Goal: Information Seeking & Learning: Learn about a topic

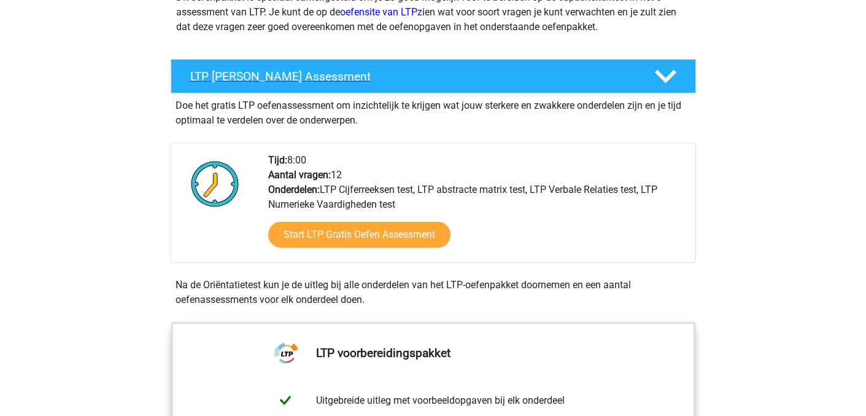
scroll to position [184, 0]
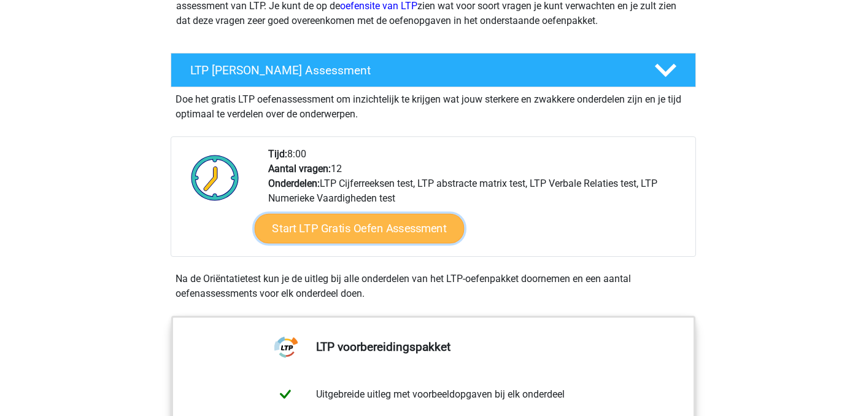
click at [351, 233] on link "Start LTP Gratis Oefen Assessment" at bounding box center [359, 228] width 210 height 29
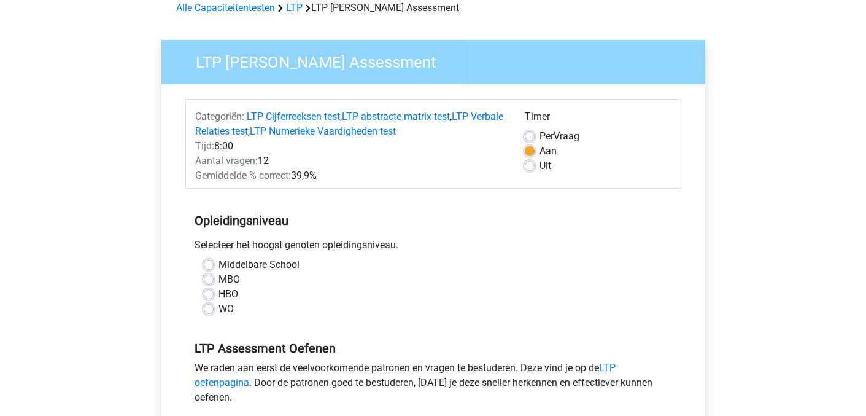
scroll to position [61, 0]
click at [219, 293] on label "HBO" at bounding box center [229, 293] width 20 height 15
click at [206, 293] on input "HBO" at bounding box center [209, 292] width 10 height 12
radio input "true"
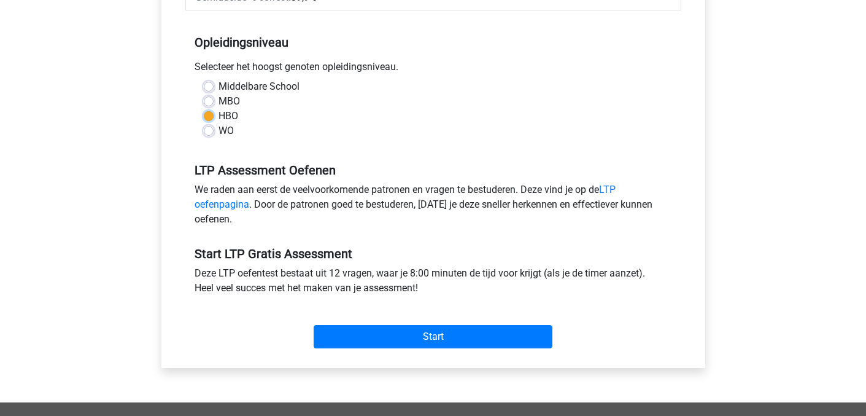
scroll to position [307, 0]
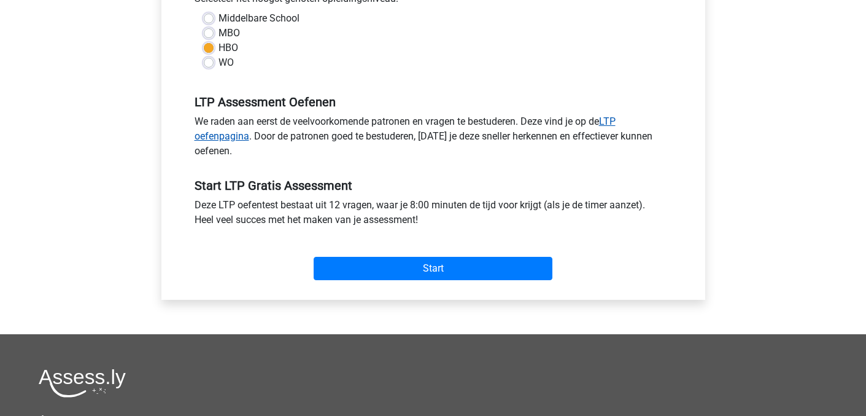
click at [223, 135] on link "LTP oefenpagina" at bounding box center [405, 128] width 421 height 26
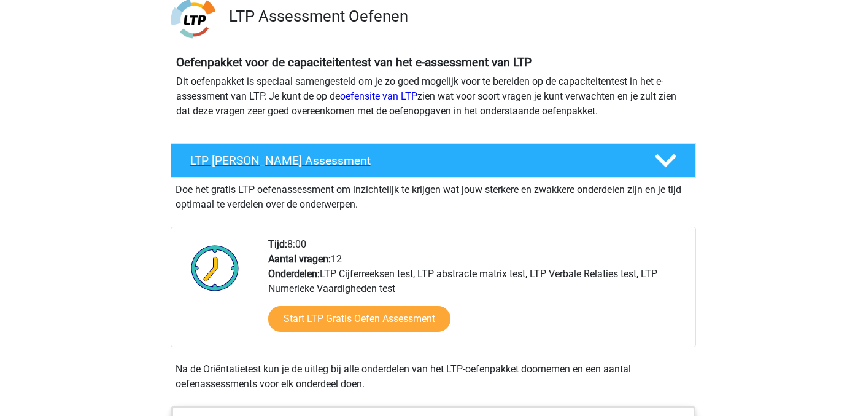
scroll to position [123, 0]
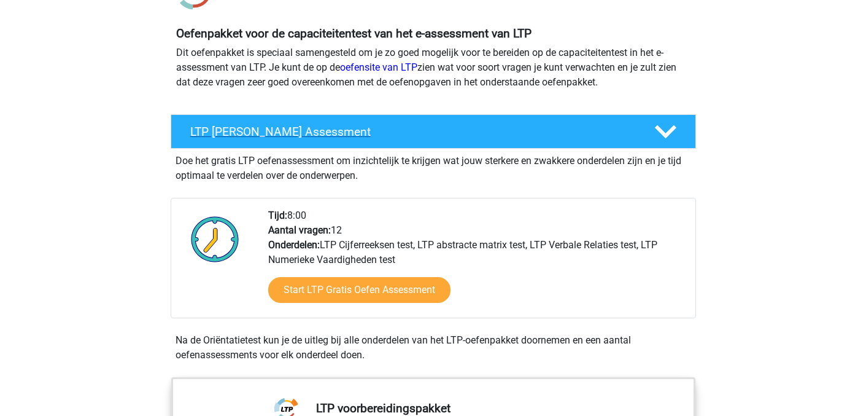
click at [257, 135] on h4 "LTP Gratis Oefen Assessment" at bounding box center [412, 132] width 444 height 14
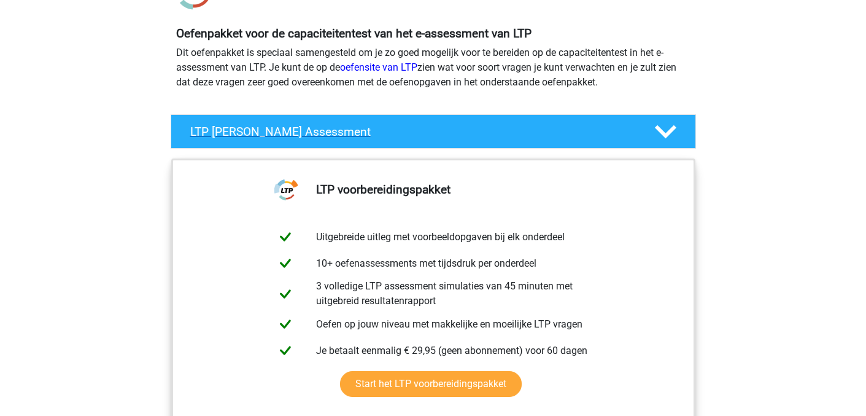
click at [668, 128] on icon at bounding box center [665, 131] width 21 height 21
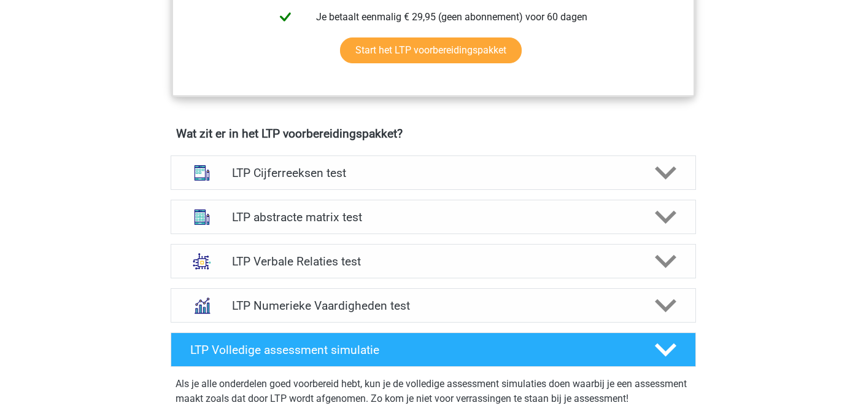
scroll to position [675, 0]
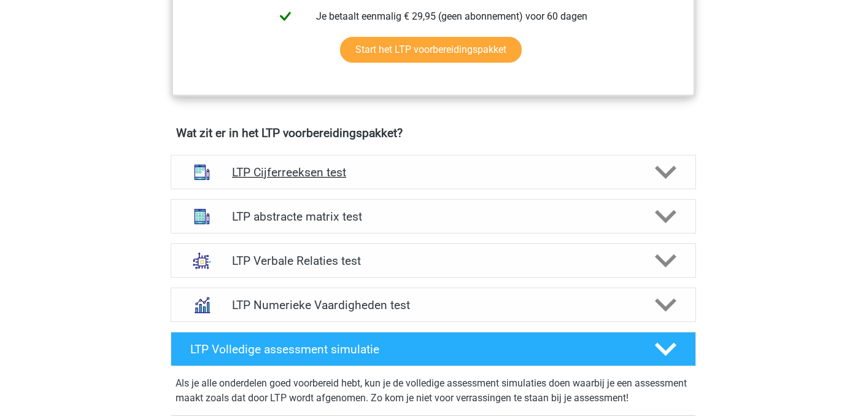
click at [294, 166] on h4 "LTP Cijferreeksen test" at bounding box center [433, 172] width 402 height 14
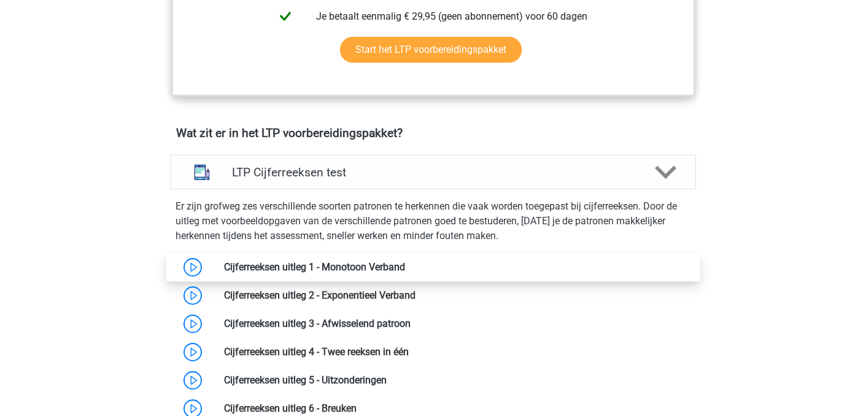
click at [405, 269] on link at bounding box center [405, 267] width 0 height 12
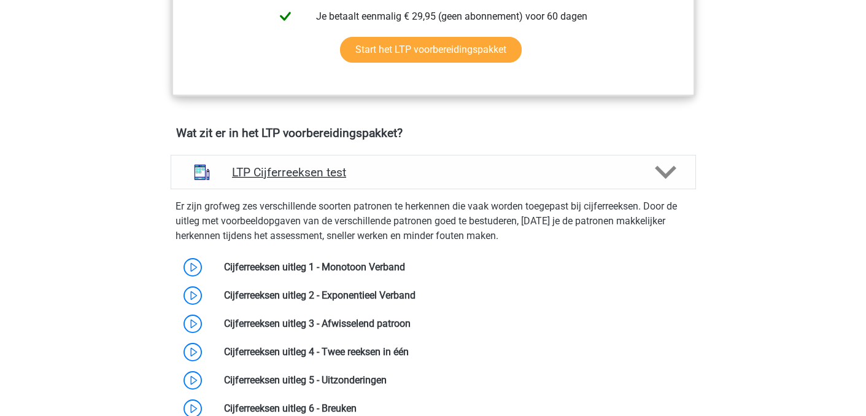
click at [284, 166] on h4 "LTP Cijferreeksen test" at bounding box center [433, 172] width 402 height 14
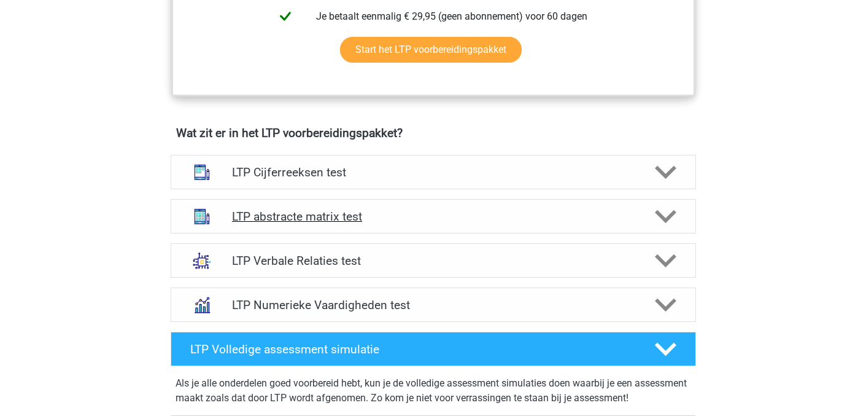
click at [289, 217] on h4 "LTP abstracte matrix test" at bounding box center [433, 216] width 402 height 14
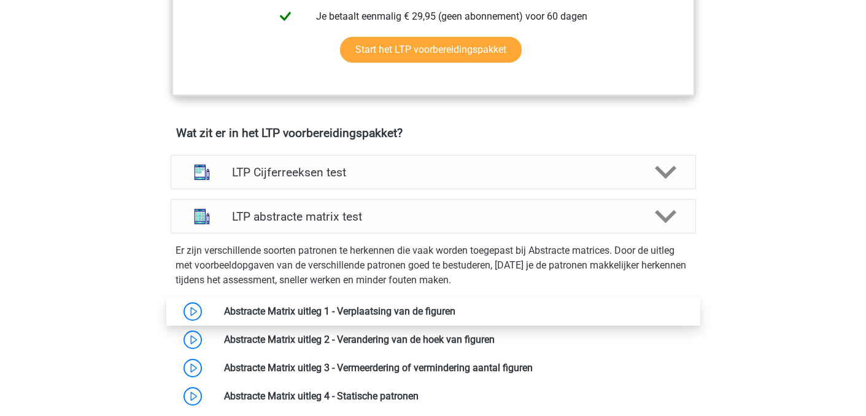
click at [456, 314] on link at bounding box center [456, 311] width 0 height 12
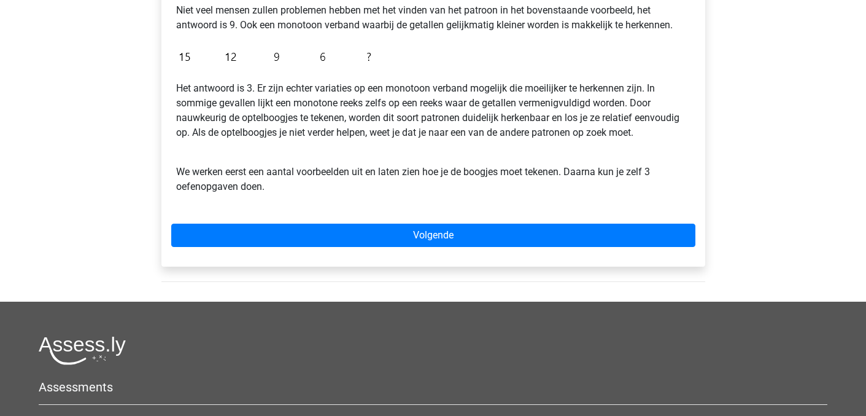
scroll to position [368, 0]
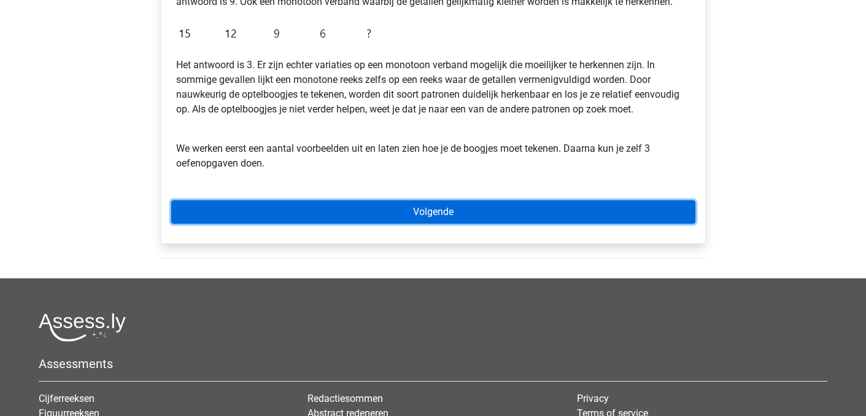
click at [414, 209] on link "Volgende" at bounding box center [433, 211] width 524 height 23
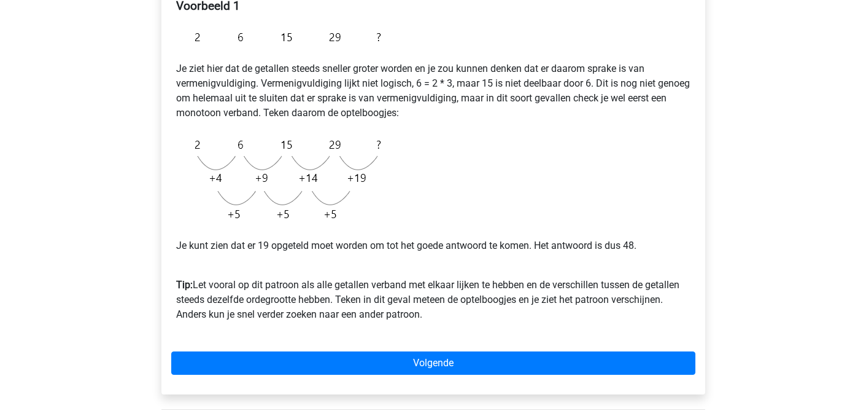
scroll to position [246, 0]
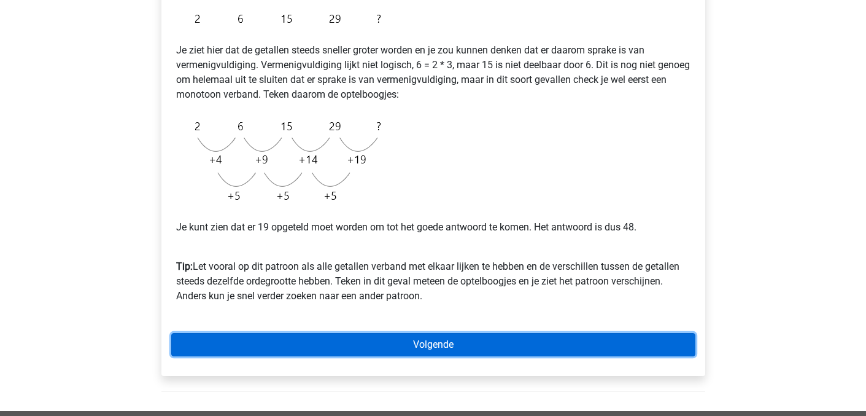
click at [418, 346] on link "Volgende" at bounding box center [433, 344] width 524 height 23
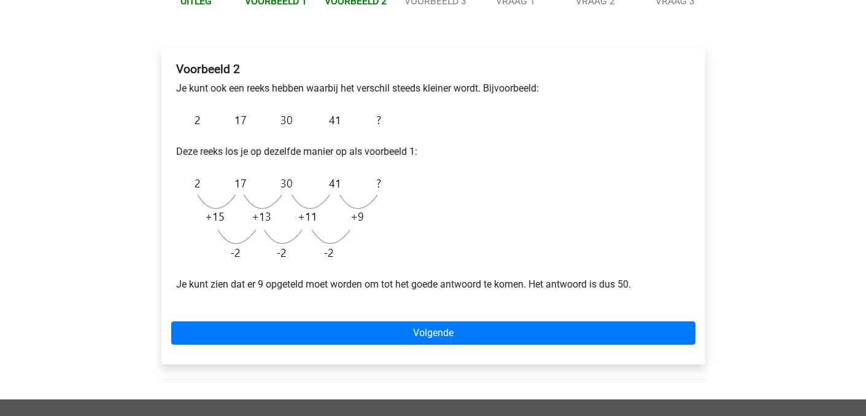
scroll to position [184, 0]
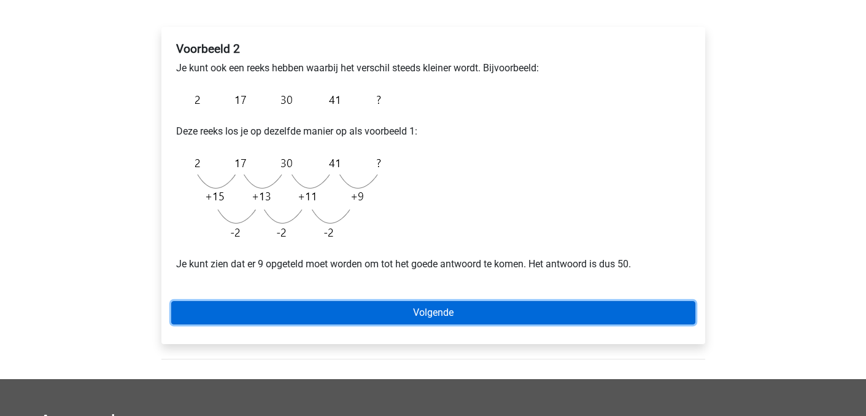
click at [448, 317] on link "Volgende" at bounding box center [433, 312] width 524 height 23
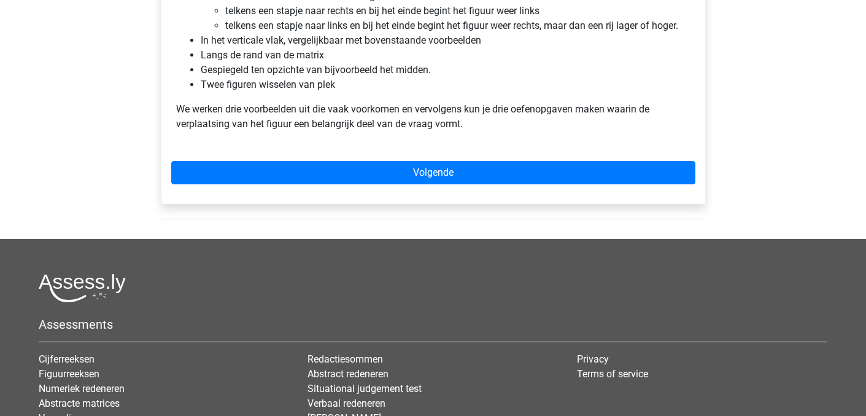
scroll to position [859, 0]
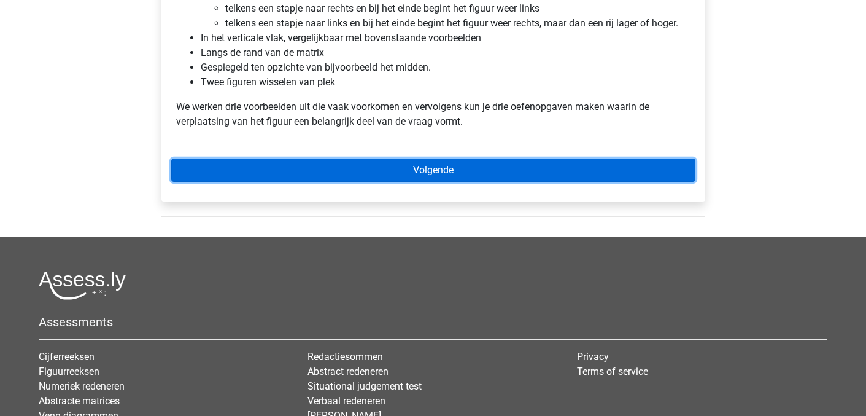
click at [420, 171] on link "Volgende" at bounding box center [433, 169] width 524 height 23
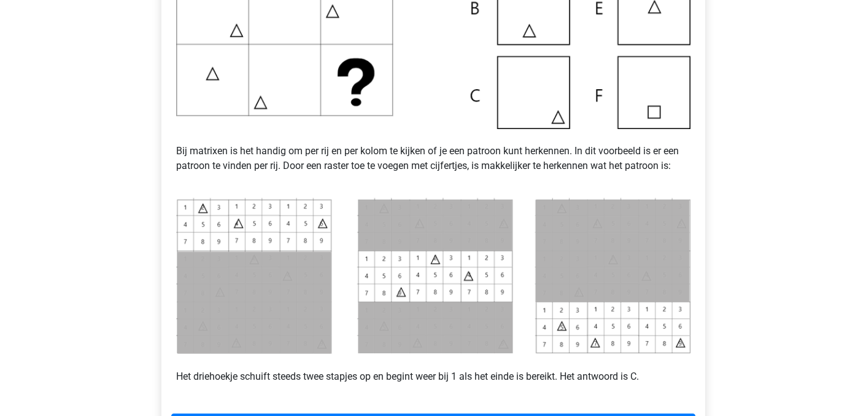
scroll to position [430, 0]
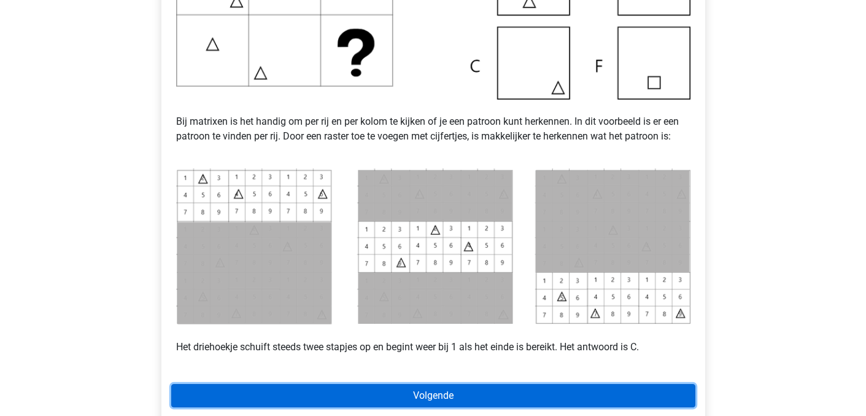
click at [421, 395] on link "Volgende" at bounding box center [433, 395] width 524 height 23
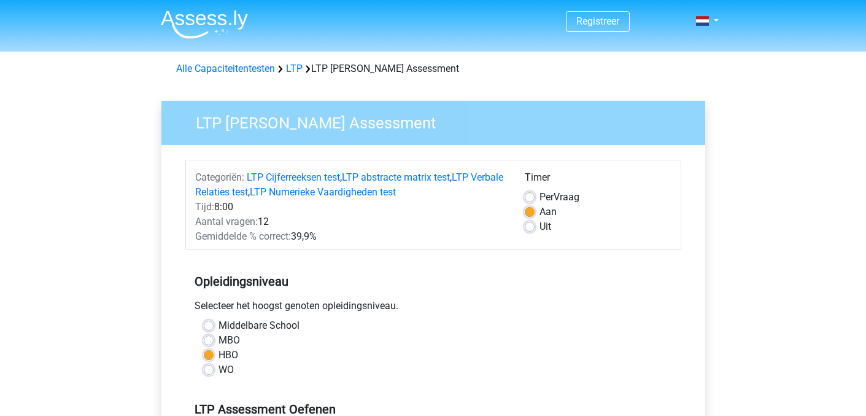
scroll to position [307, 0]
